Goal: Navigation & Orientation: Understand site structure

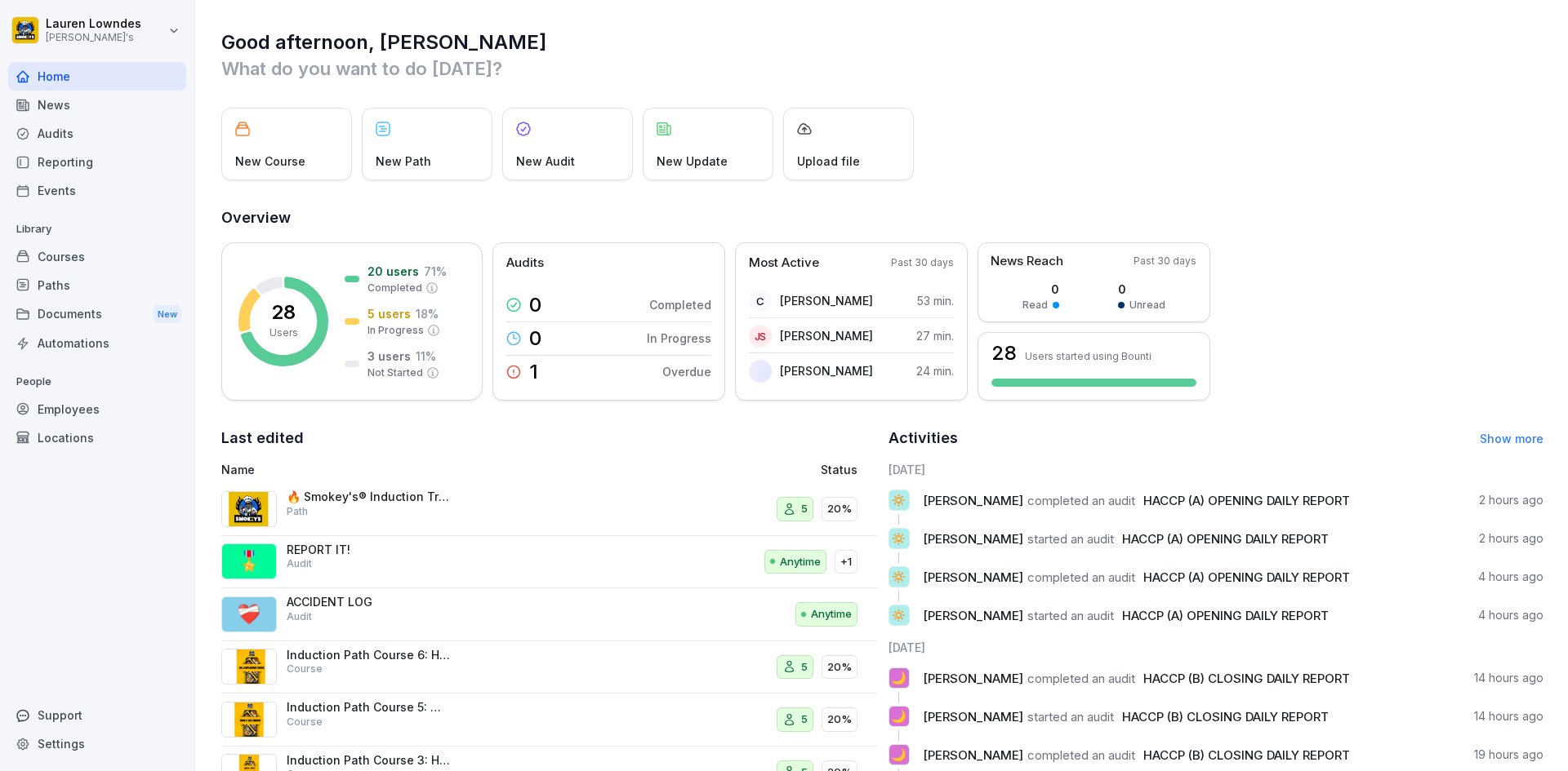
scroll to position [88, 0]
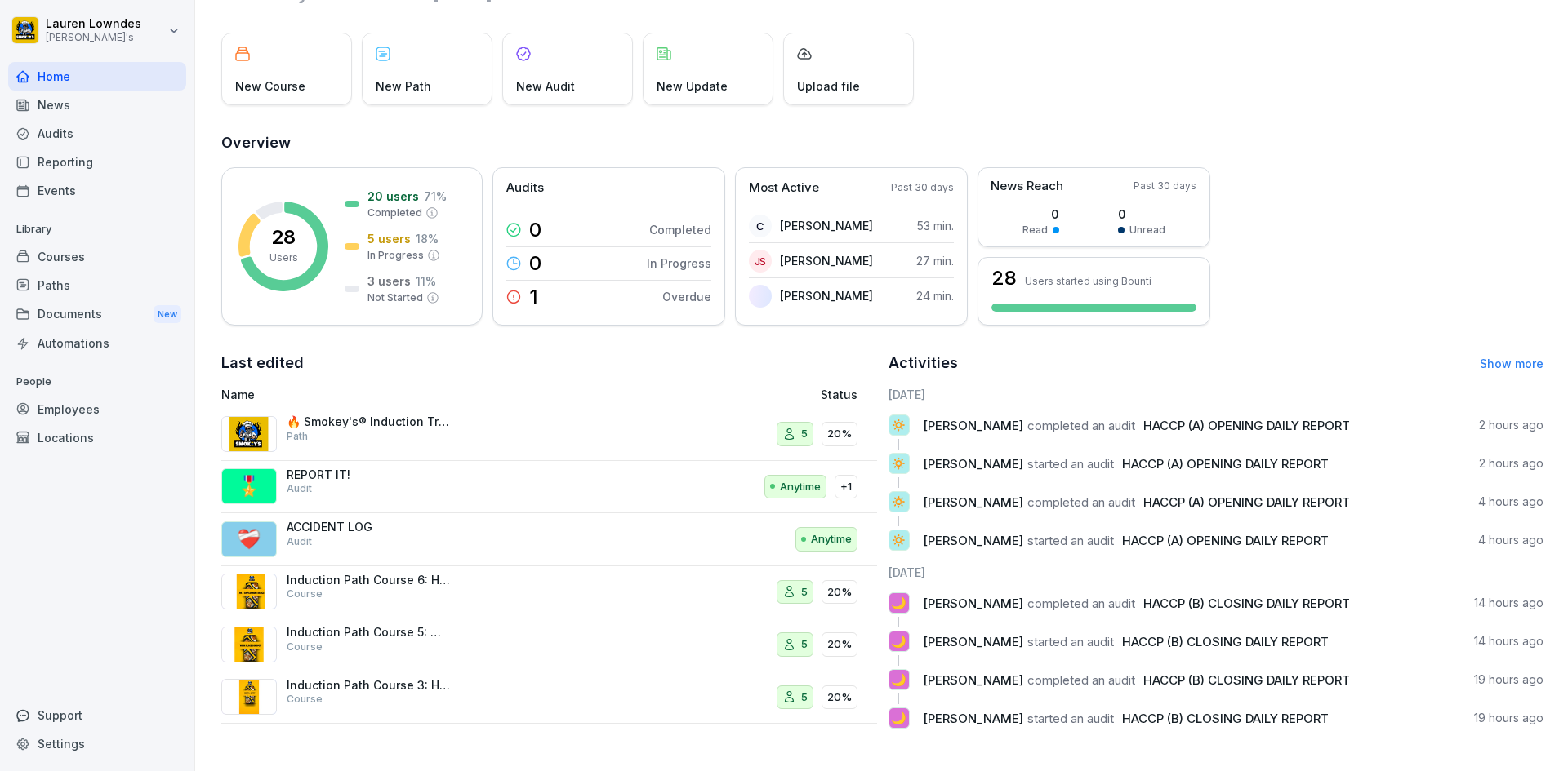
click at [101, 101] on div "News" at bounding box center [97, 105] width 178 height 29
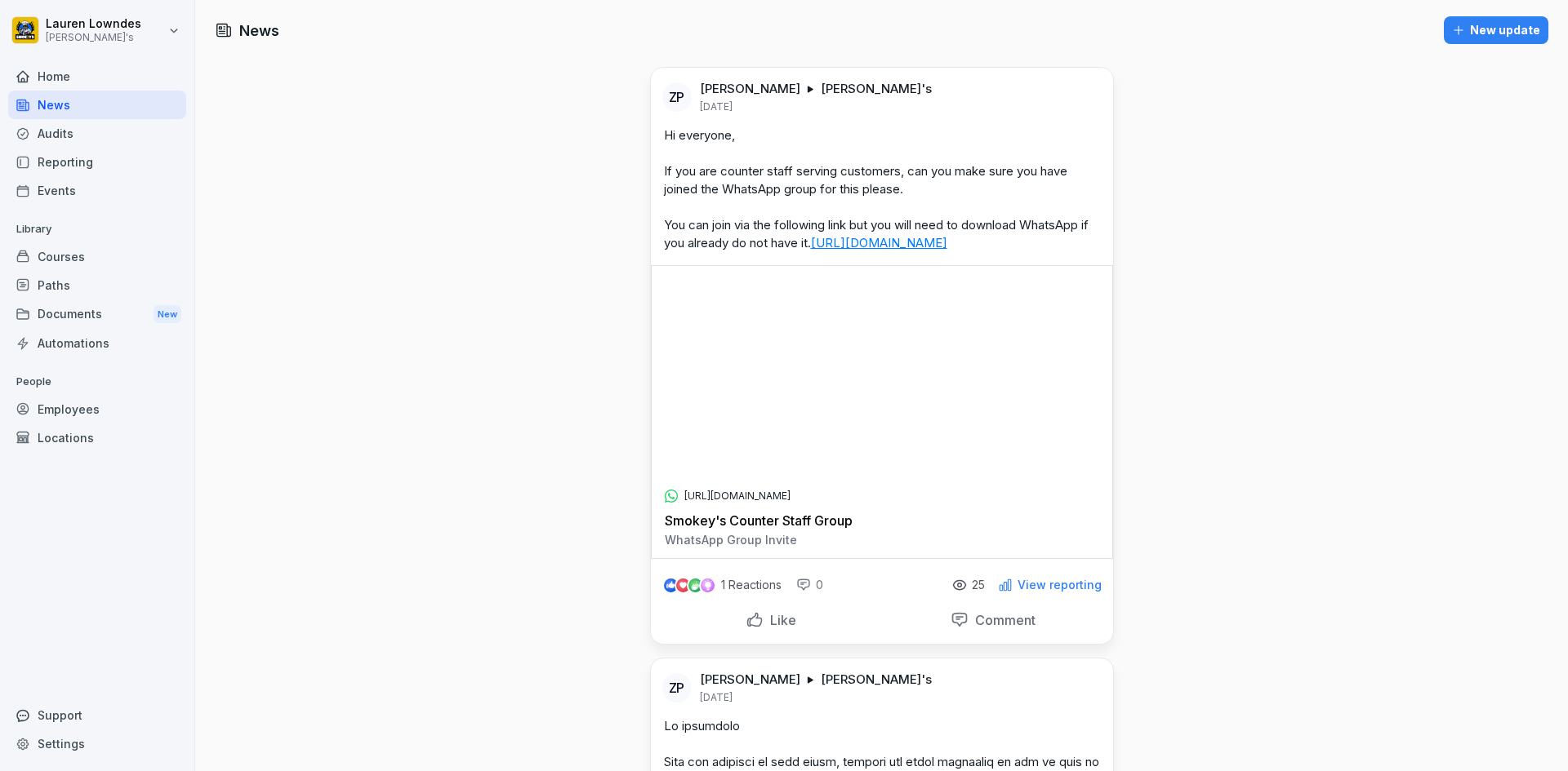
click at [69, 89] on div "Home" at bounding box center [97, 77] width 178 height 29
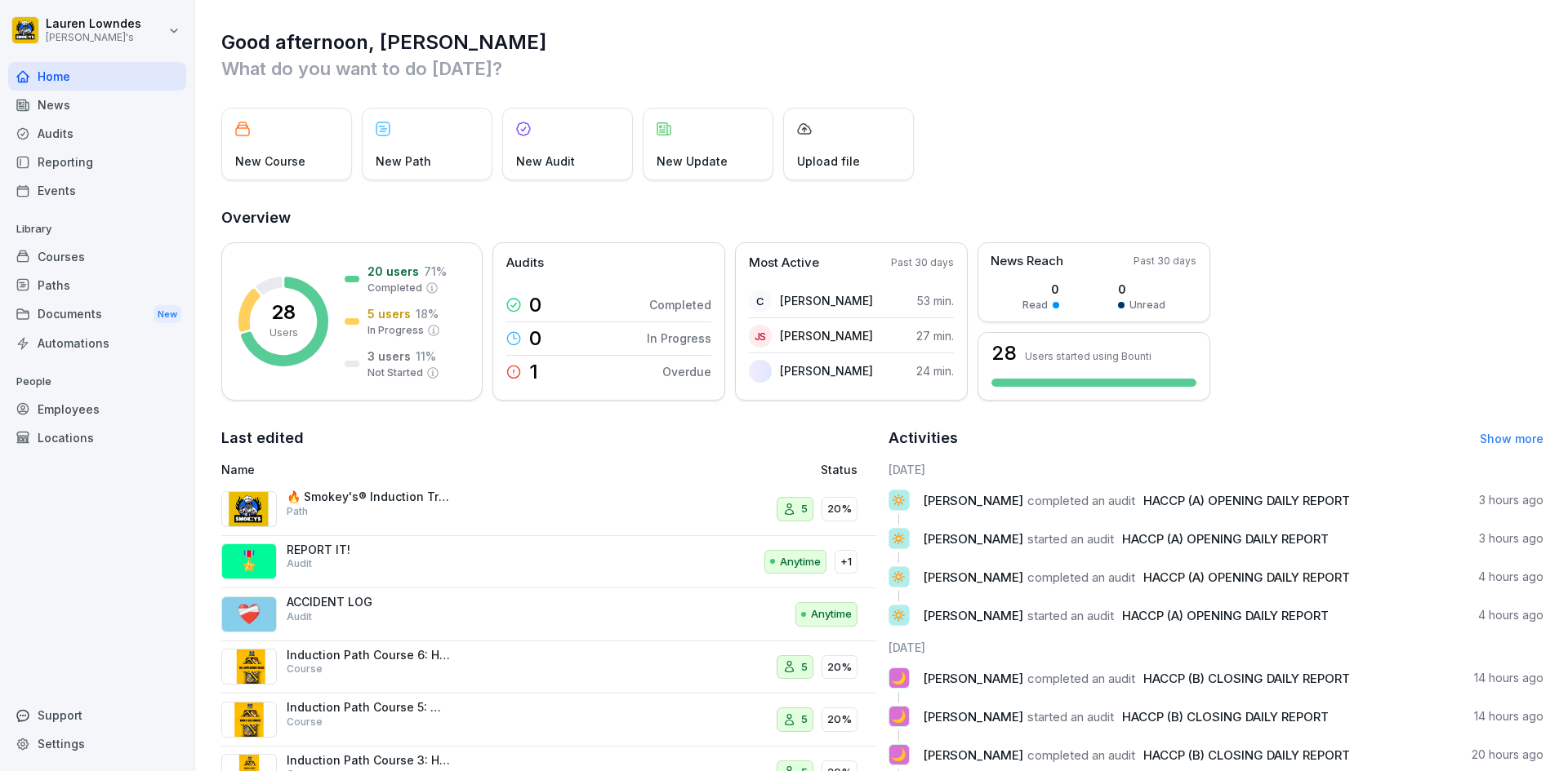
click at [60, 142] on div "Audits" at bounding box center [97, 134] width 178 height 29
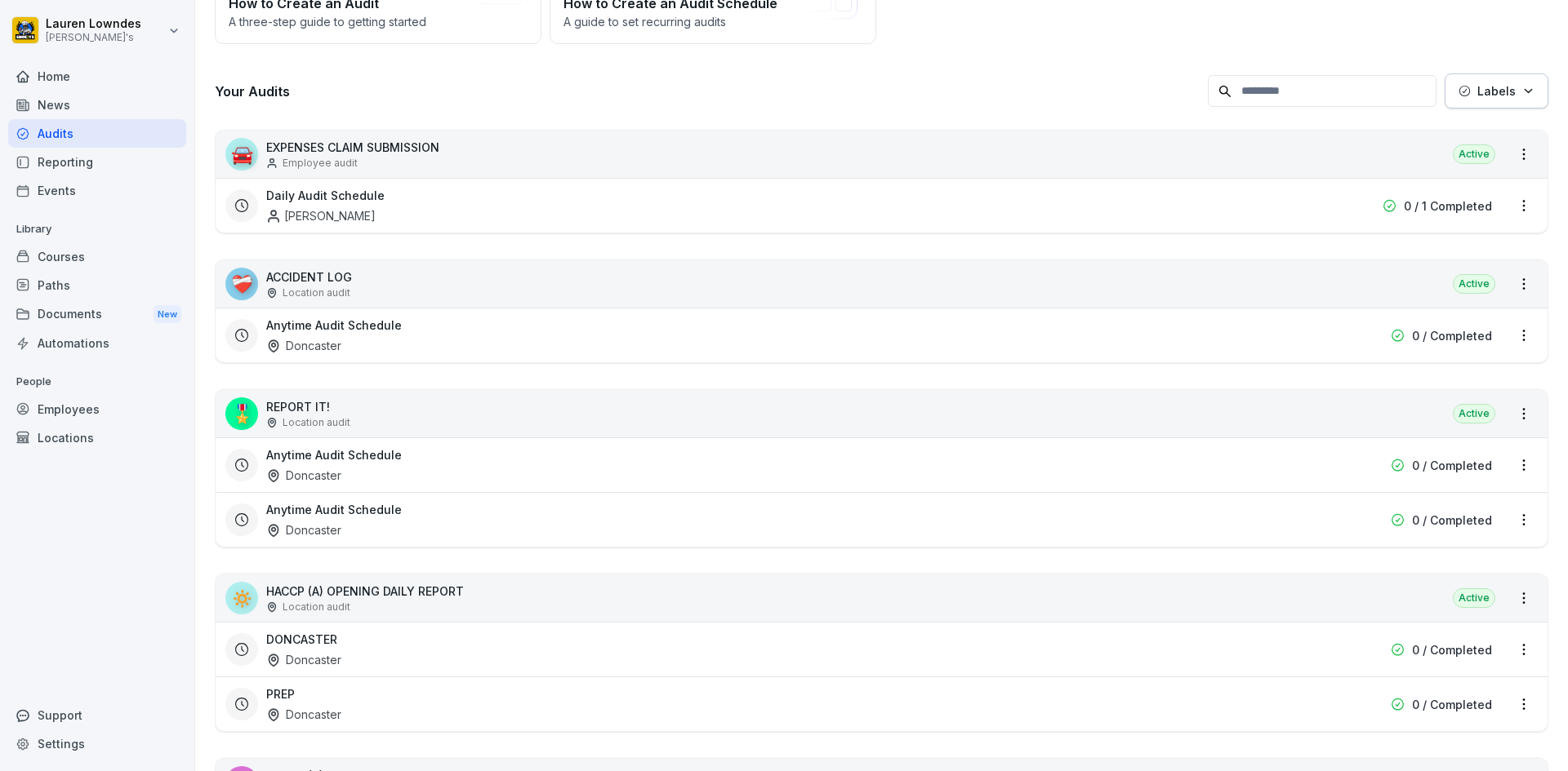
click at [95, 154] on div "Reporting" at bounding box center [97, 162] width 178 height 29
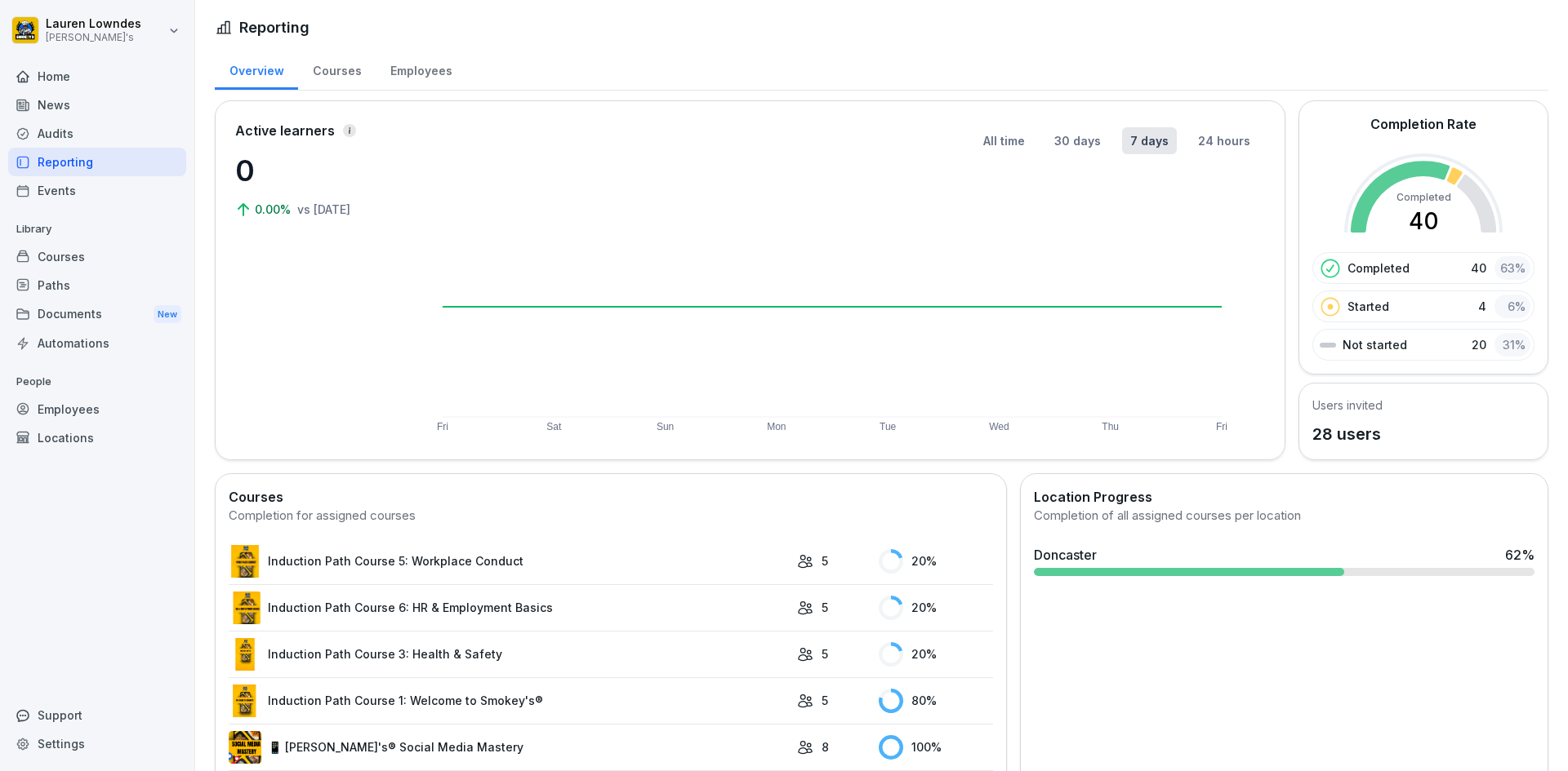
click at [131, 191] on div "Events" at bounding box center [97, 191] width 178 height 29
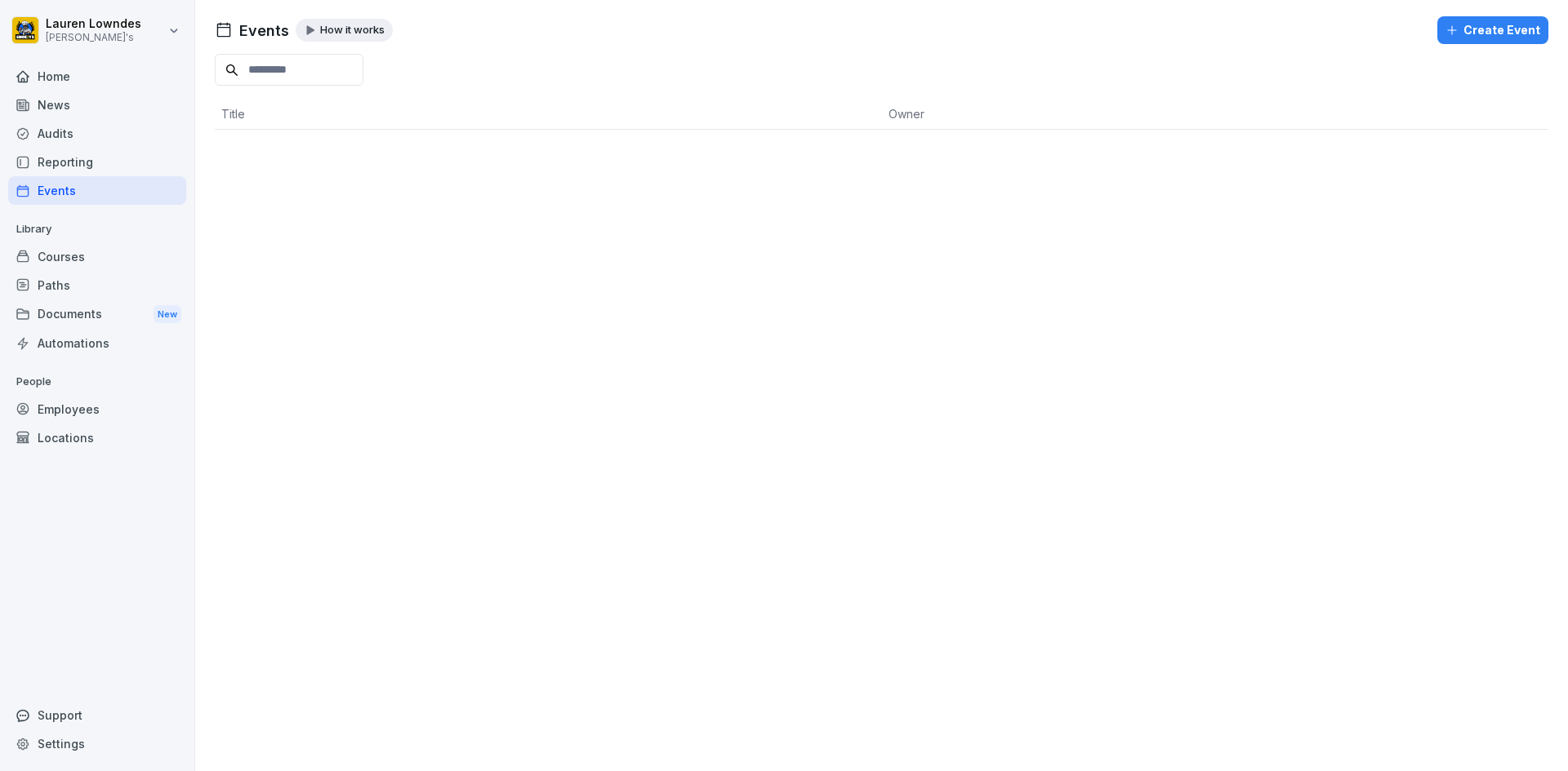
click at [367, 28] on p "How it works" at bounding box center [352, 30] width 64 height 13
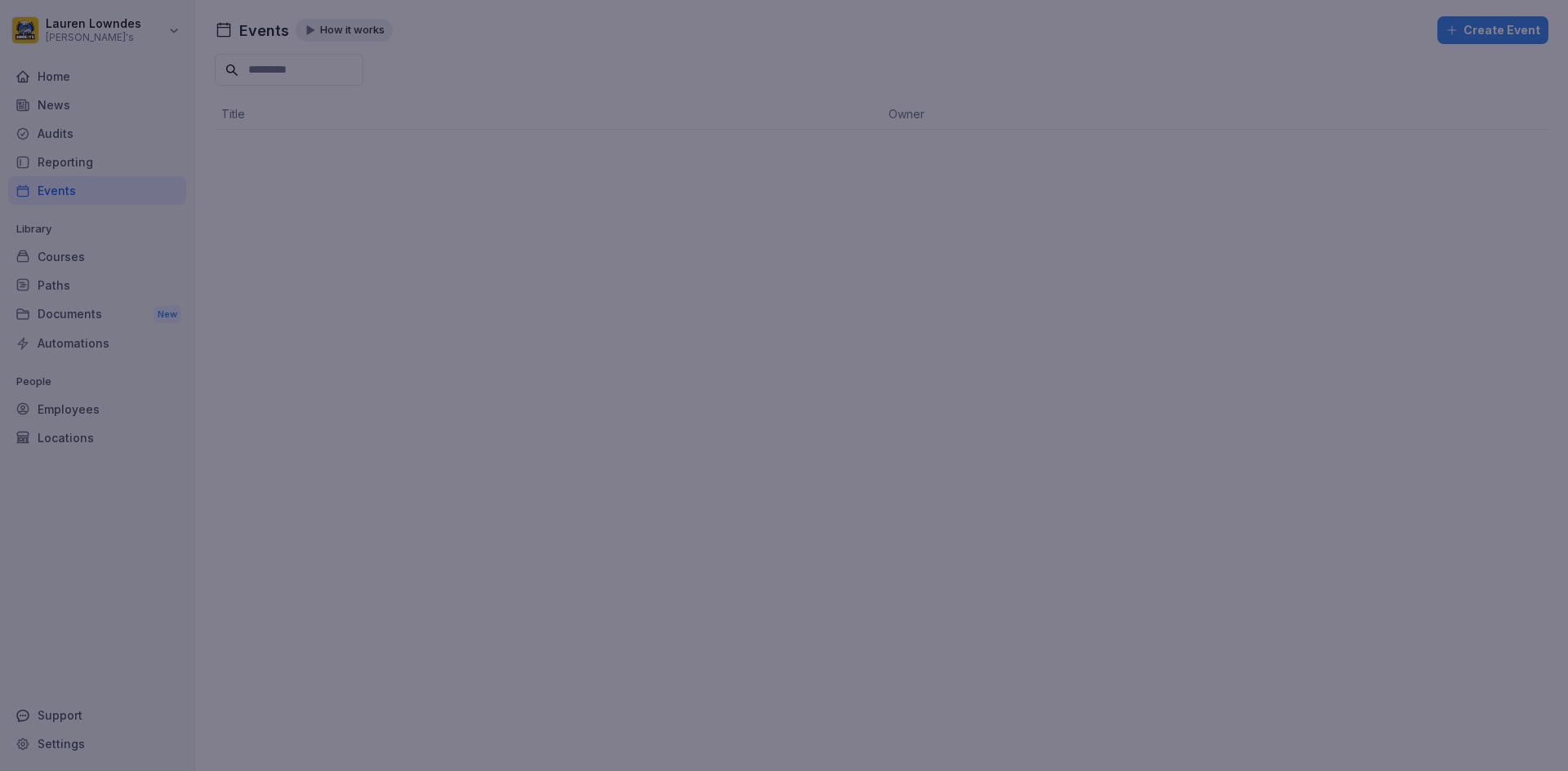
click at [431, 247] on div at bounding box center [784, 386] width 1568 height 771
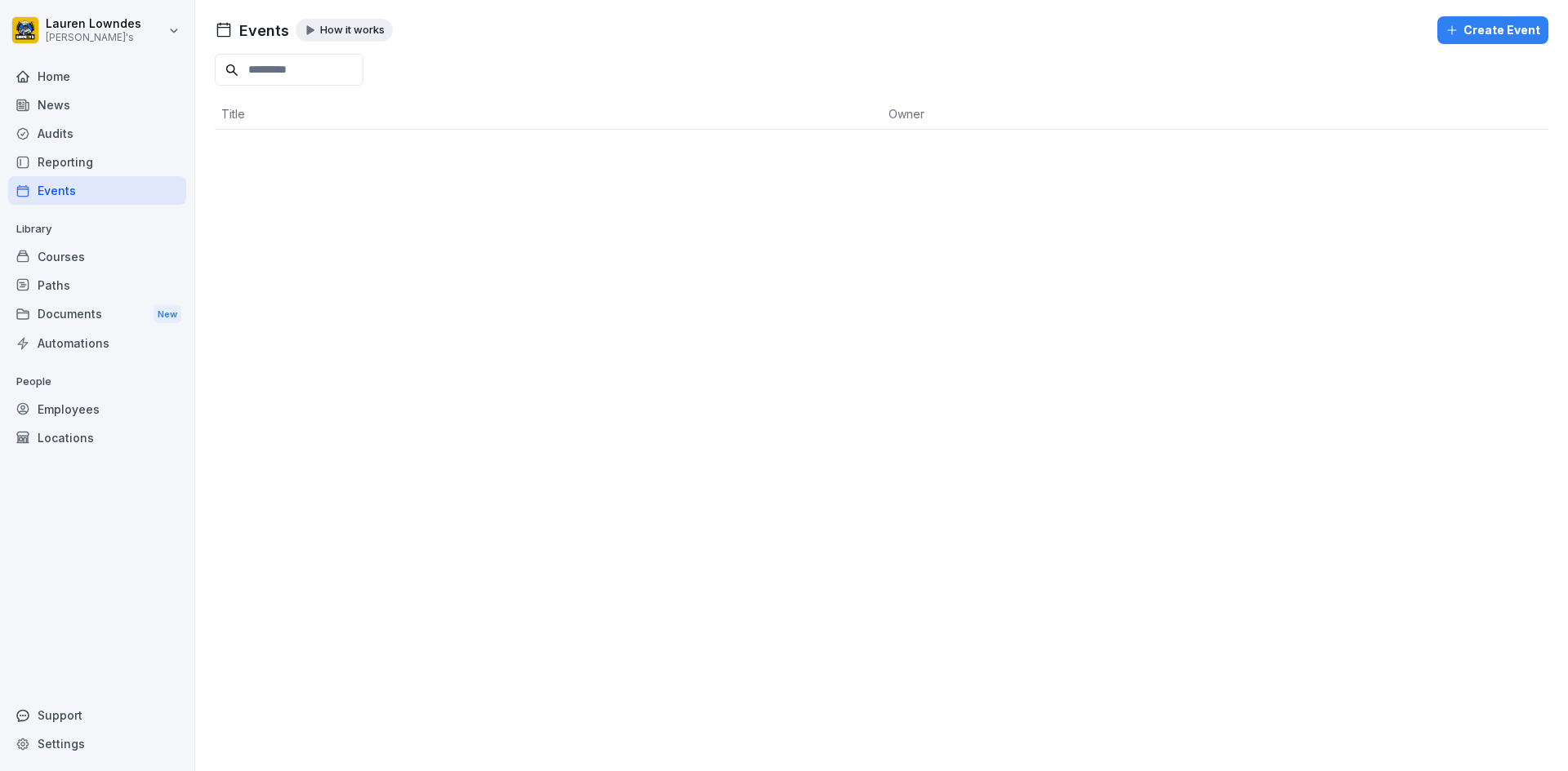
click at [88, 243] on div "Courses" at bounding box center [97, 257] width 178 height 29
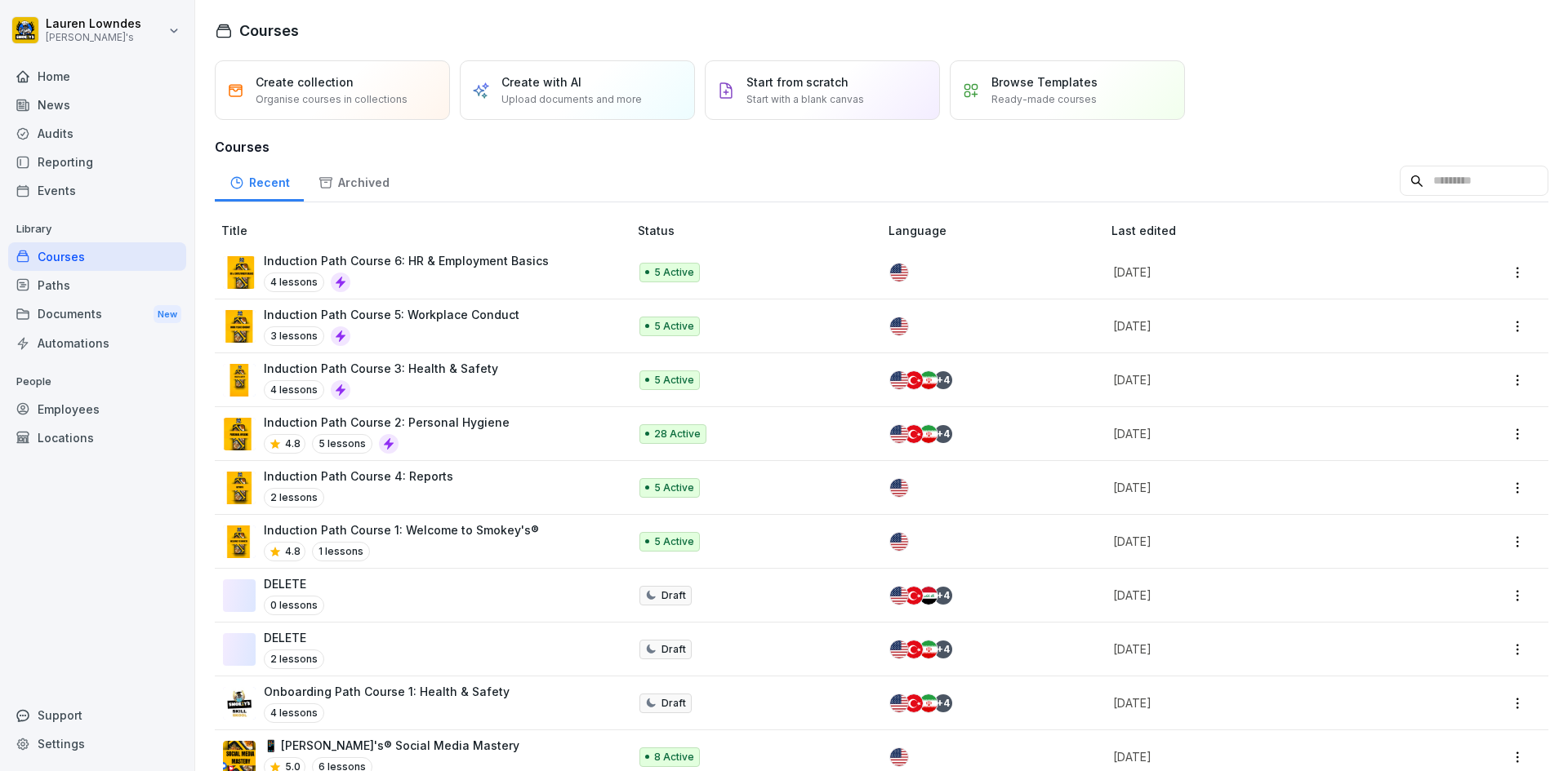
click at [110, 292] on div "Paths" at bounding box center [97, 285] width 178 height 29
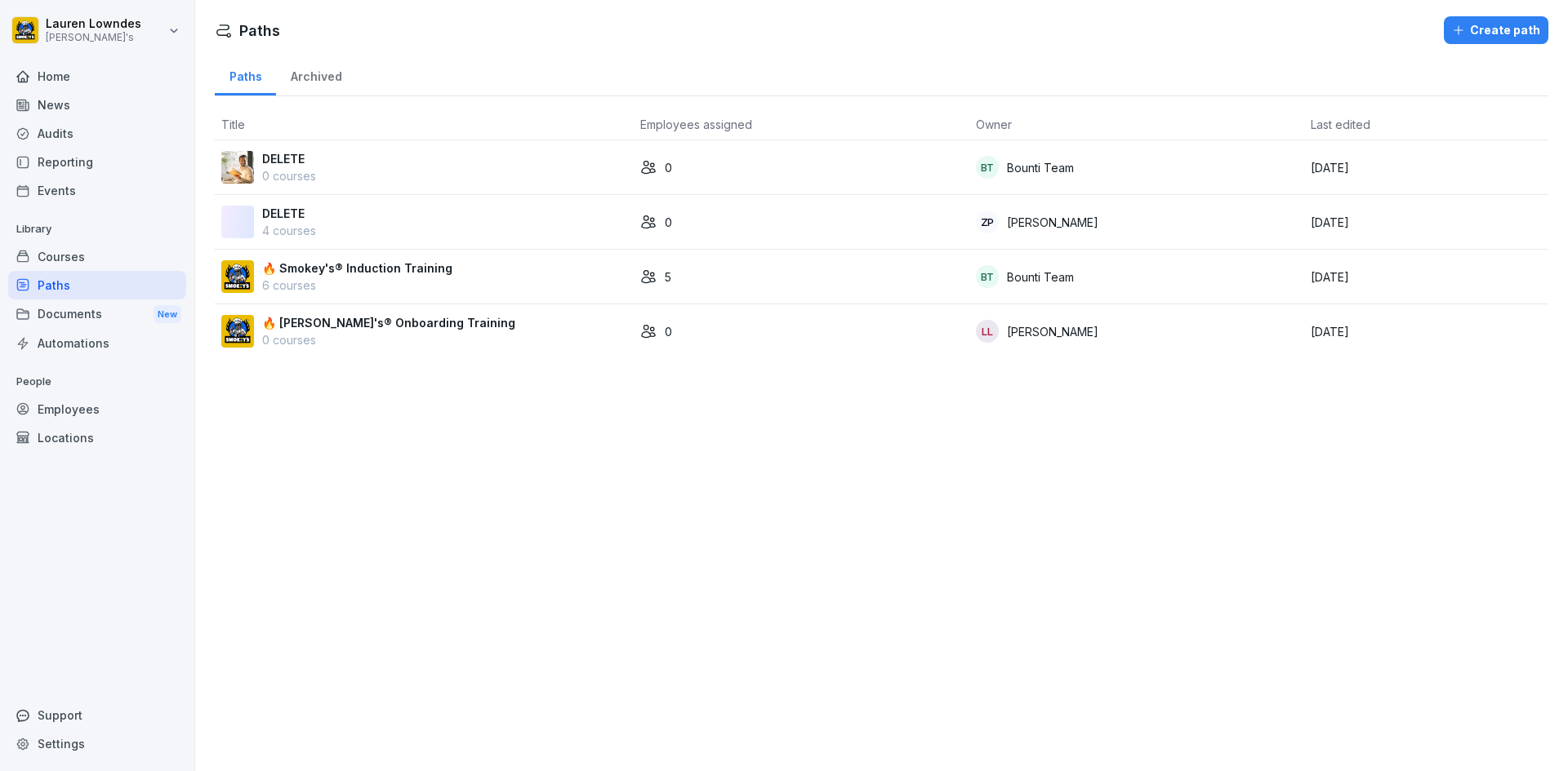
drag, startPoint x: 858, startPoint y: 176, endPoint x: 744, endPoint y: 580, distance: 419.8
click at [744, 580] on div "Paths Create path Paths Archived Title Employees assigned Owner Last edited DEL…" at bounding box center [882, 386] width 1372 height 771
click at [322, 71] on div "Archived" at bounding box center [316, 75] width 80 height 42
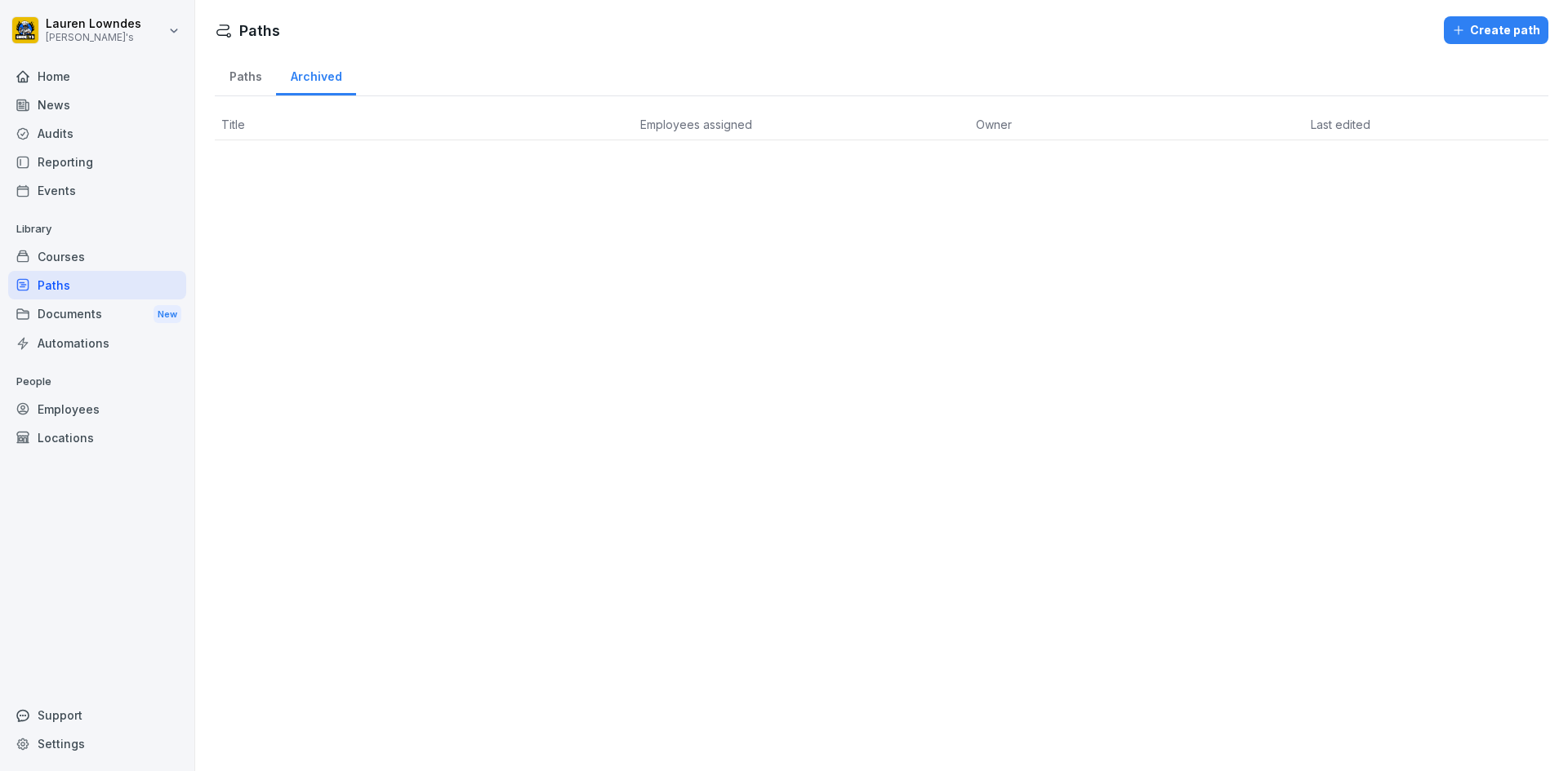
click at [230, 77] on div "Paths" at bounding box center [245, 75] width 62 height 42
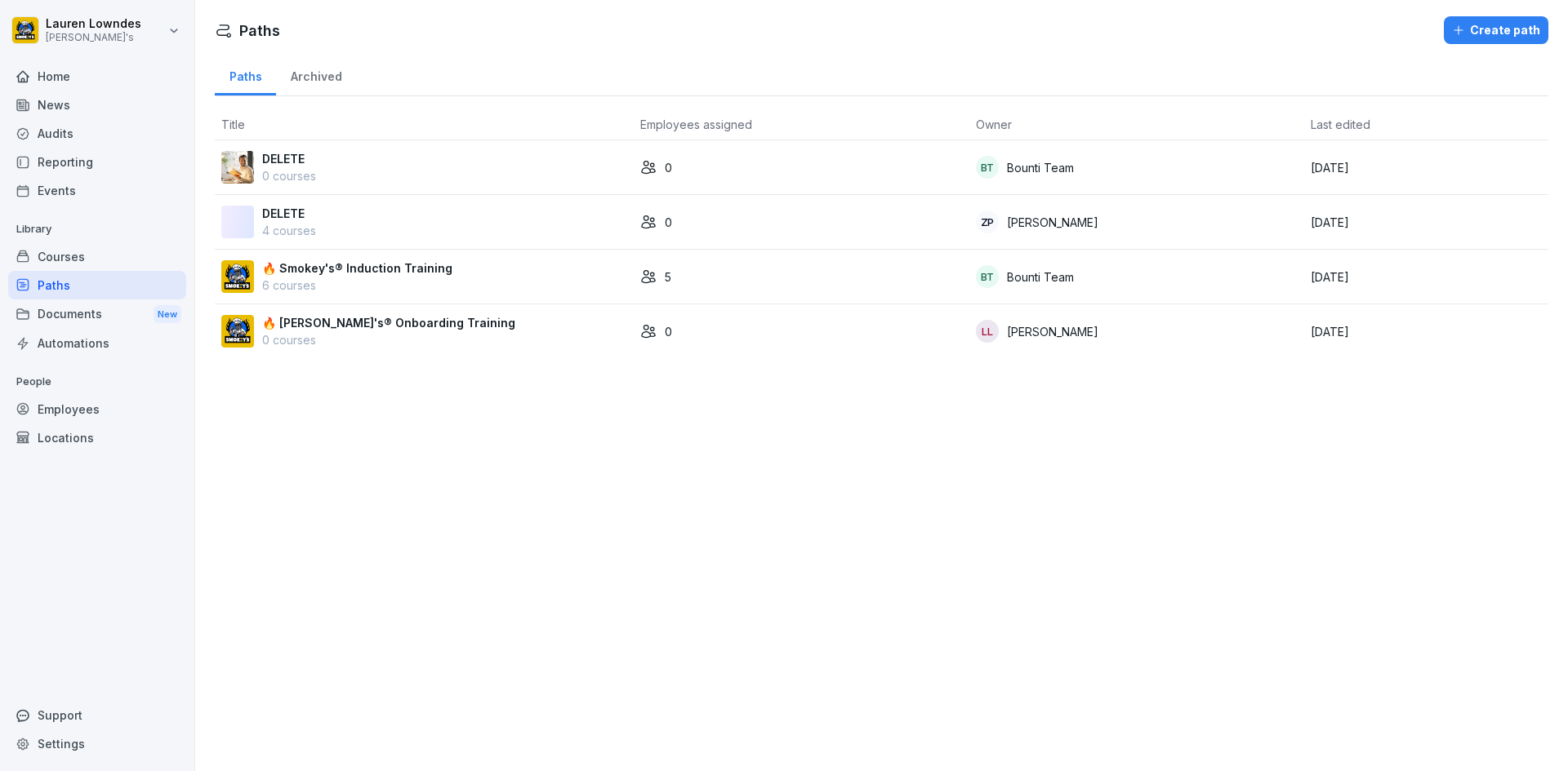
click at [97, 317] on div "Documents New" at bounding box center [97, 314] width 178 height 30
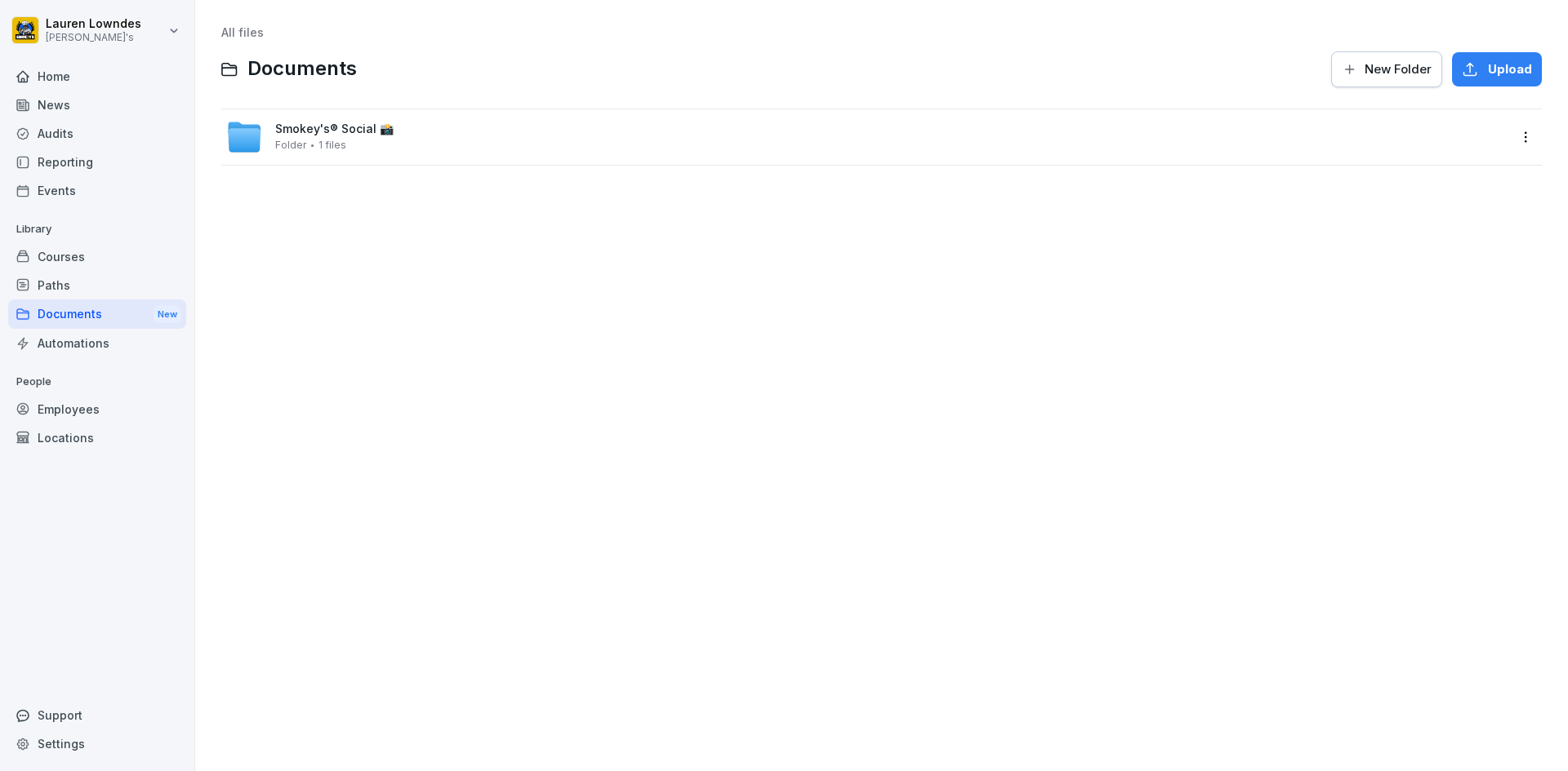
click at [137, 338] on div "Automations" at bounding box center [97, 344] width 178 height 29
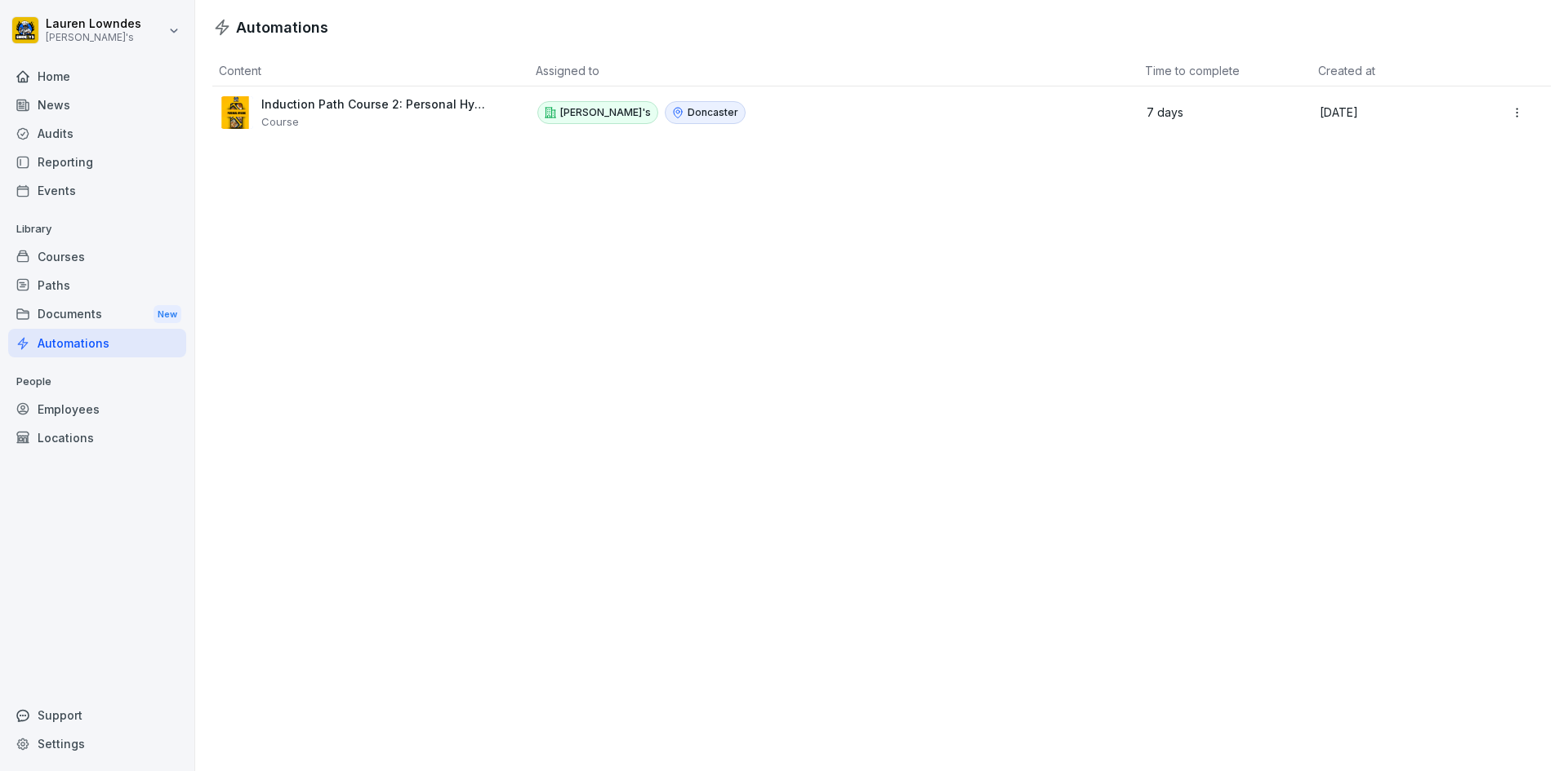
click at [103, 387] on p "People" at bounding box center [97, 382] width 178 height 26
click at [111, 403] on div "Employees" at bounding box center [97, 410] width 178 height 29
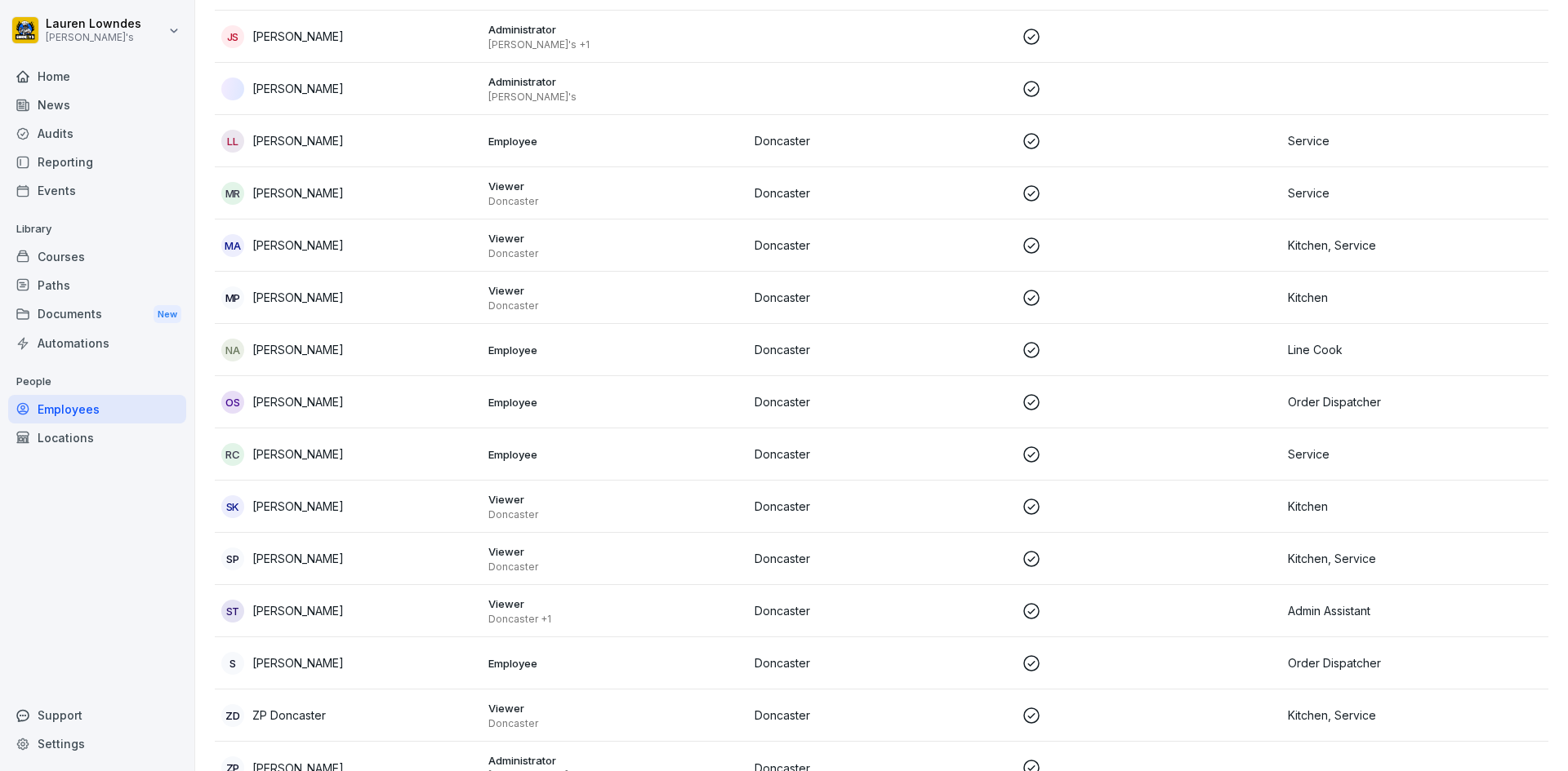
scroll to position [901, 0]
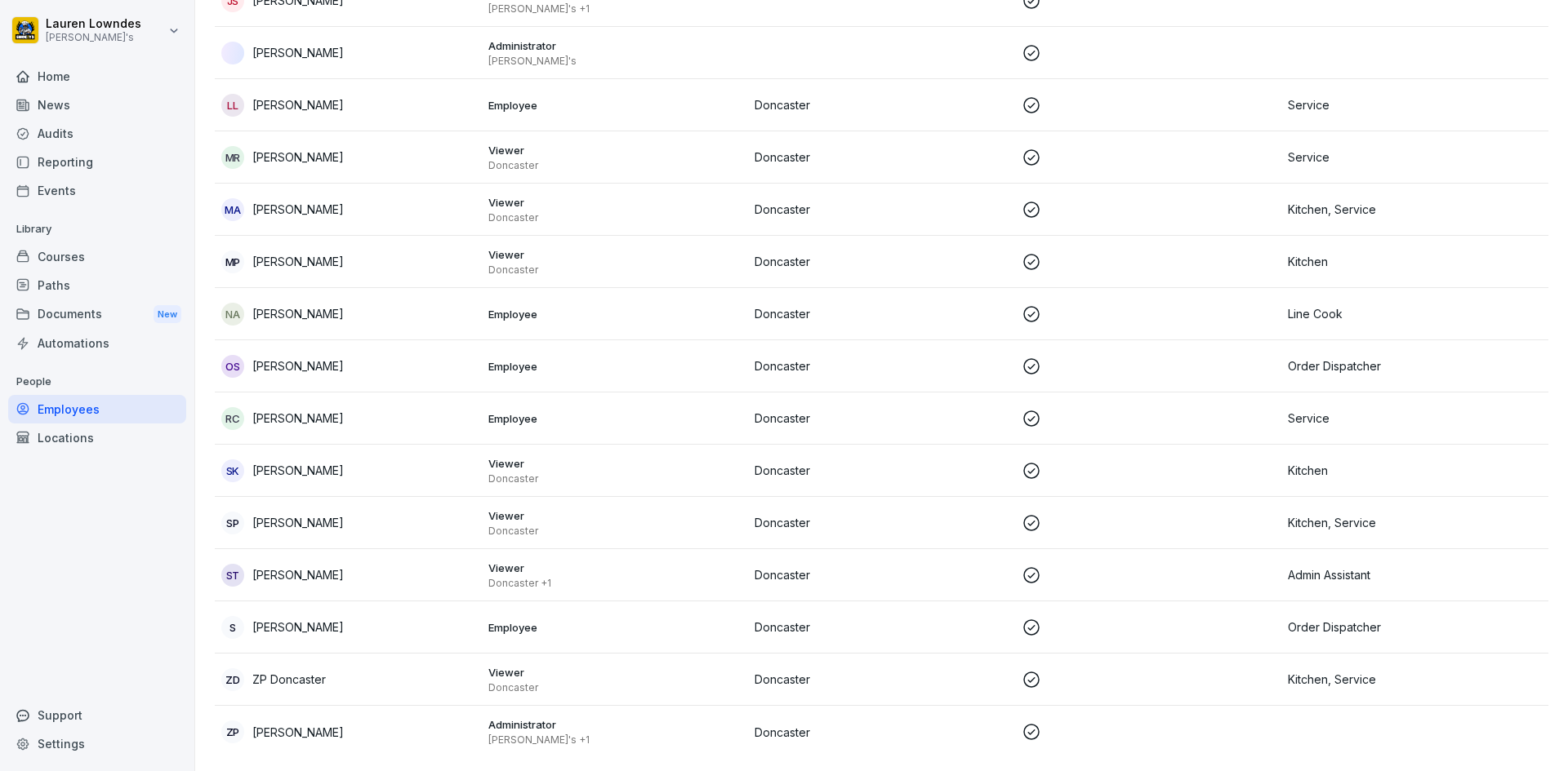
click at [104, 441] on div "Locations" at bounding box center [97, 438] width 178 height 29
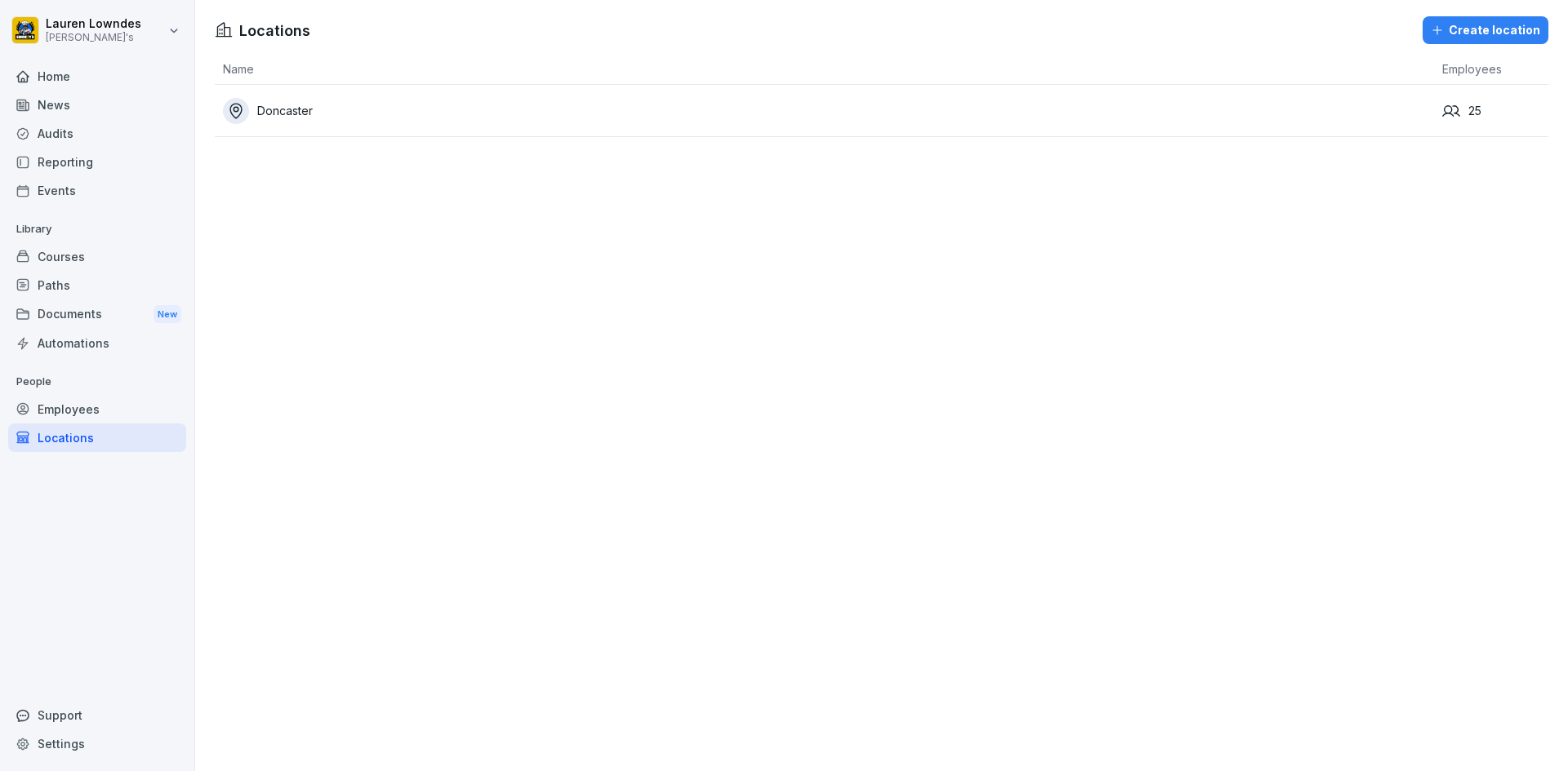
click at [85, 89] on div "Home" at bounding box center [97, 77] width 178 height 29
